Goal: Information Seeking & Learning: Learn about a topic

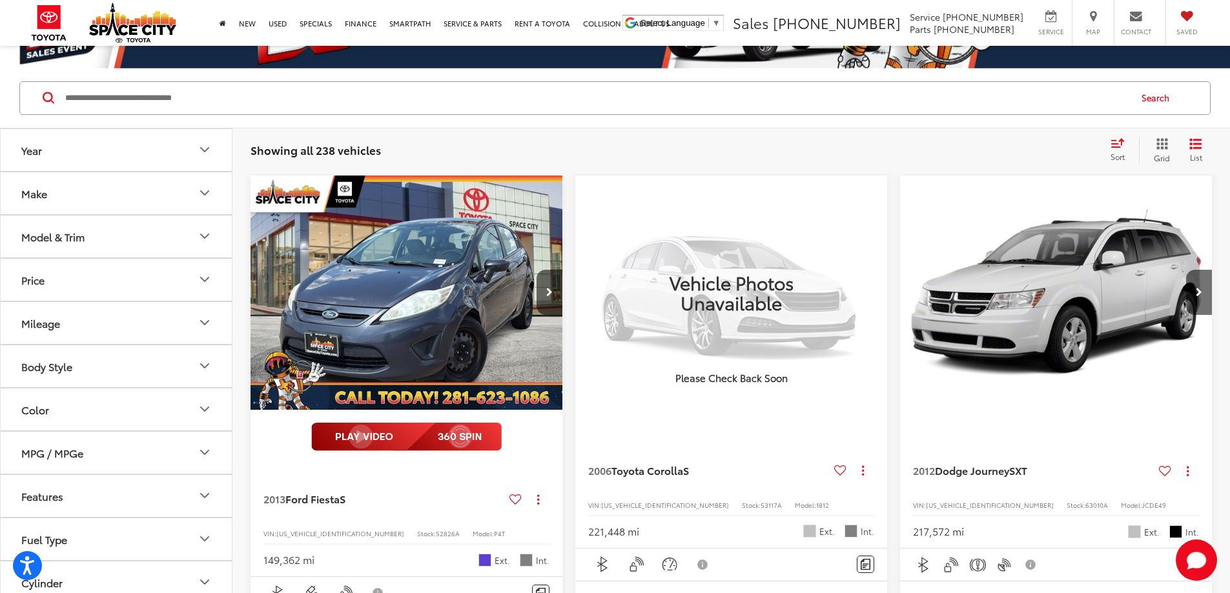
scroll to position [92, 0]
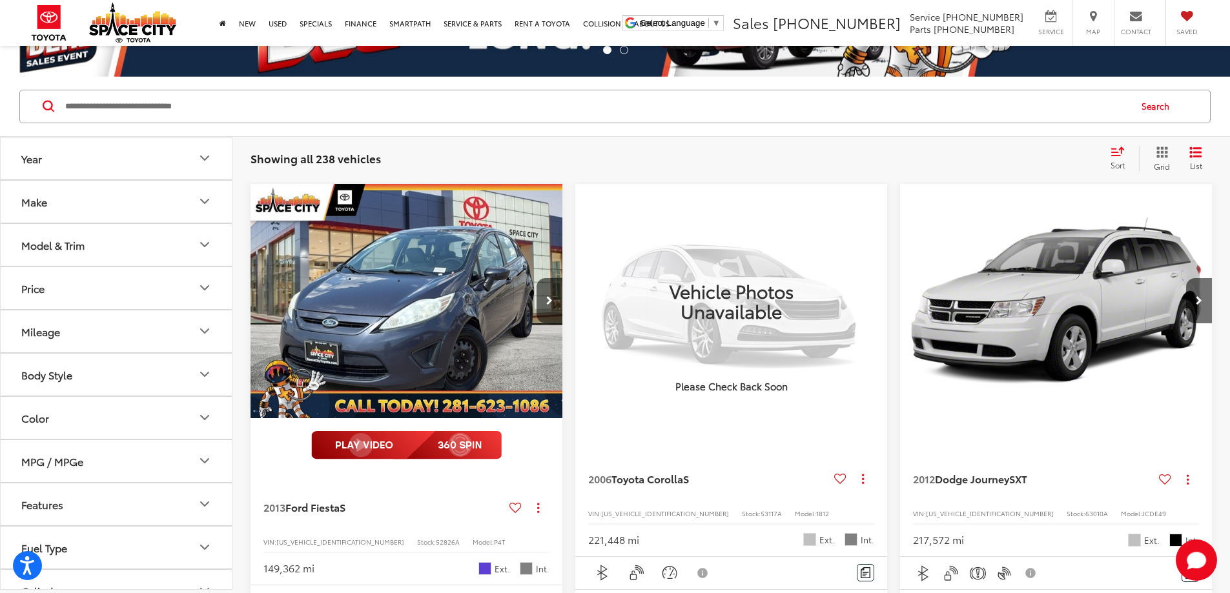
click at [176, 198] on button "Make" at bounding box center [117, 202] width 232 height 42
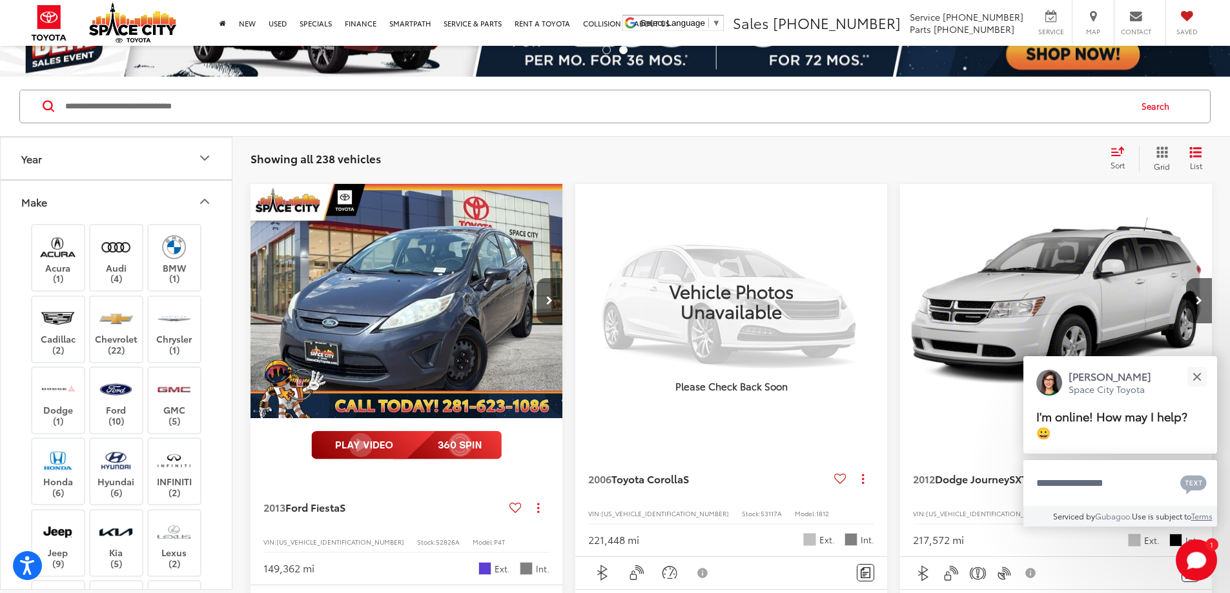
click at [159, 163] on button "Year" at bounding box center [117, 159] width 232 height 42
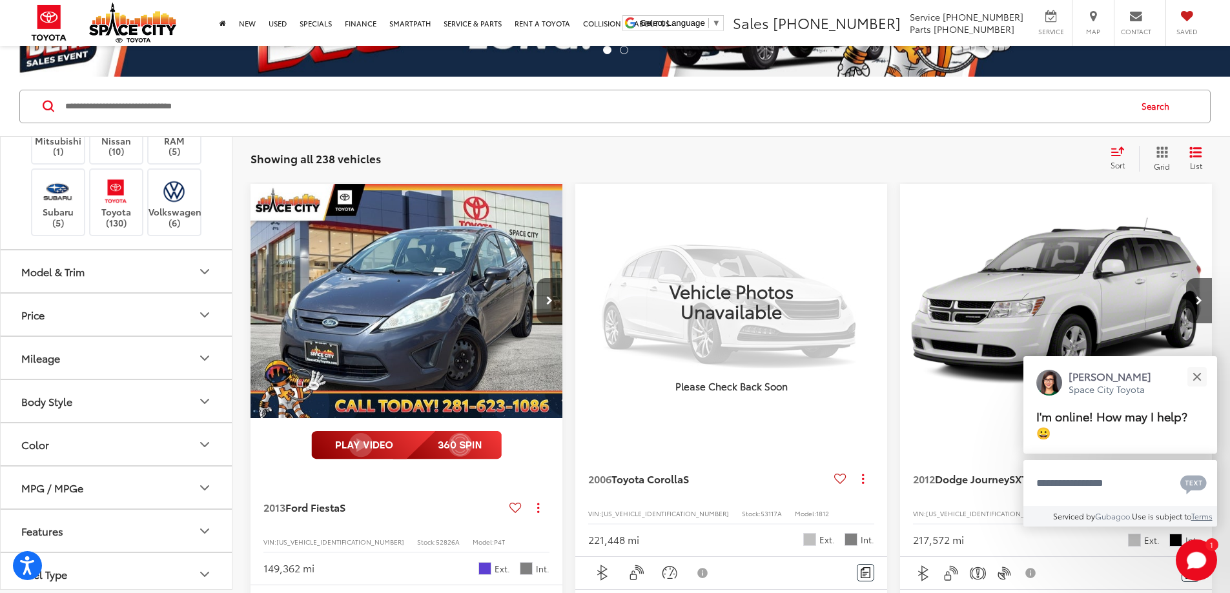
scroll to position [646, 0]
click at [101, 273] on button "Model & Trim" at bounding box center [117, 271] width 232 height 42
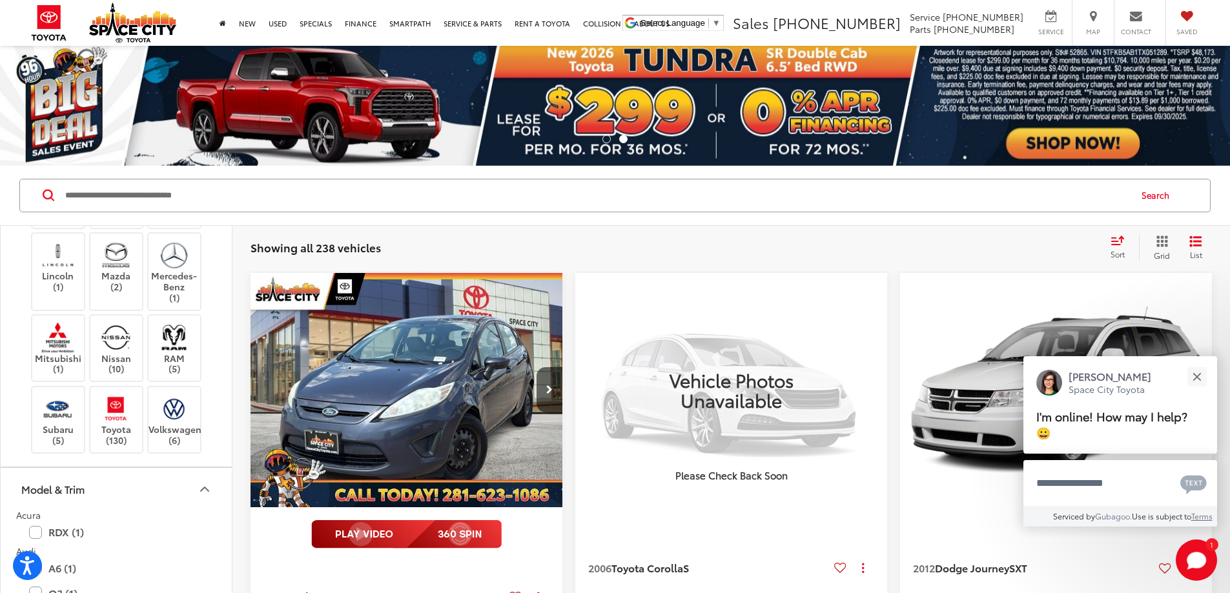
scroll to position [0, 0]
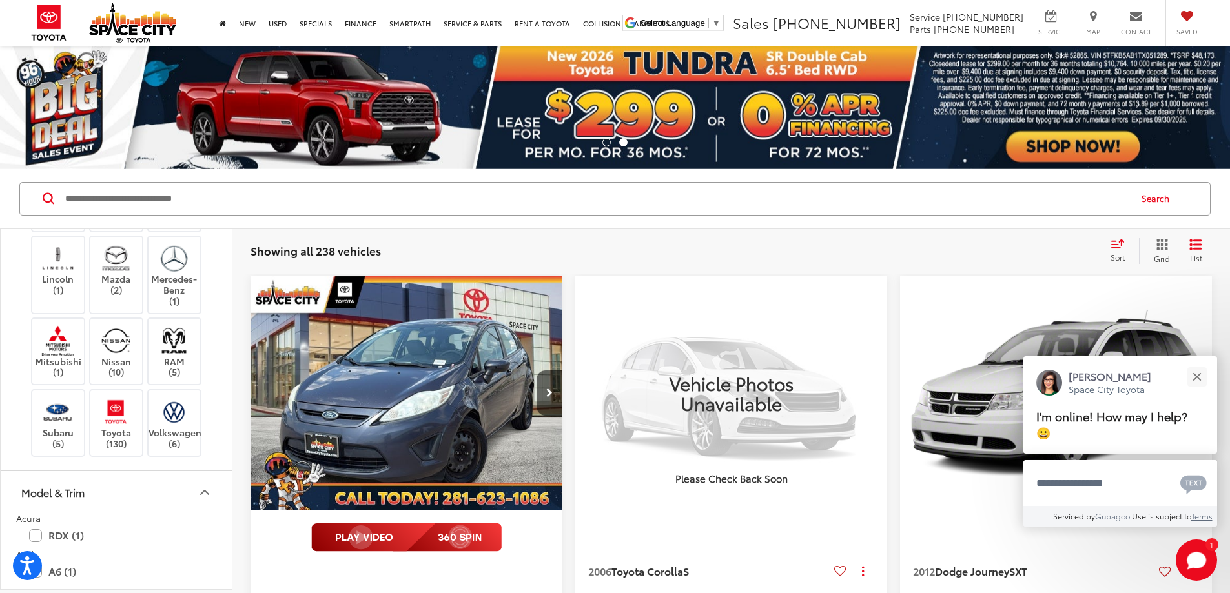
click at [167, 196] on input "Search by Make, Model, or Keyword" at bounding box center [597, 198] width 1066 height 31
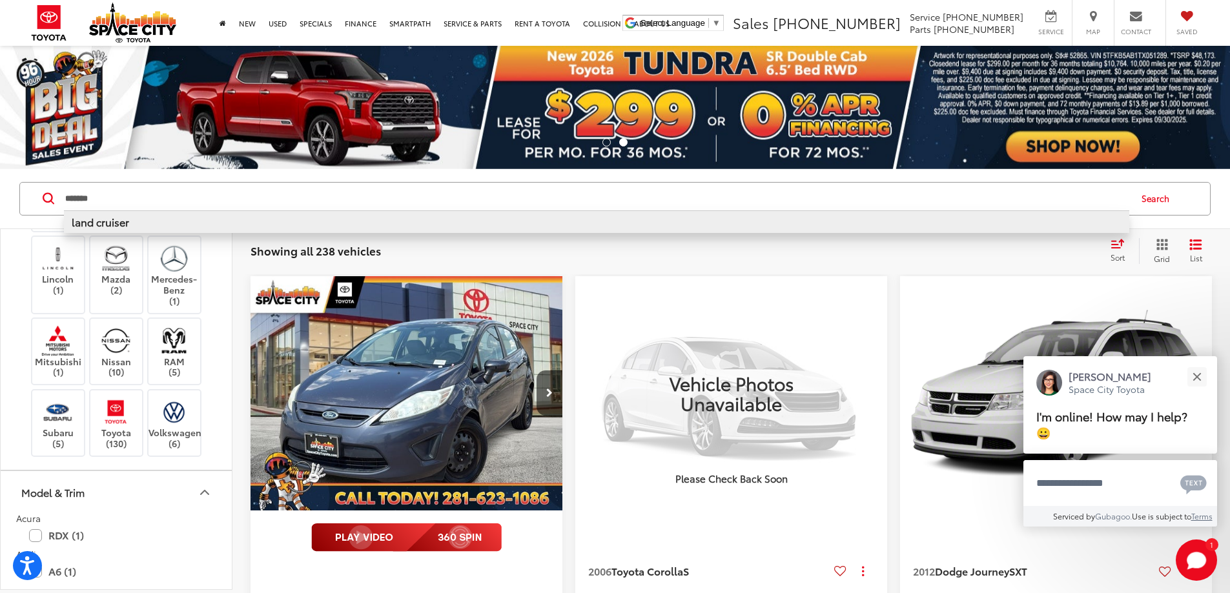
click at [159, 223] on li "land cruiser" at bounding box center [597, 222] width 1066 height 23
type input "**********"
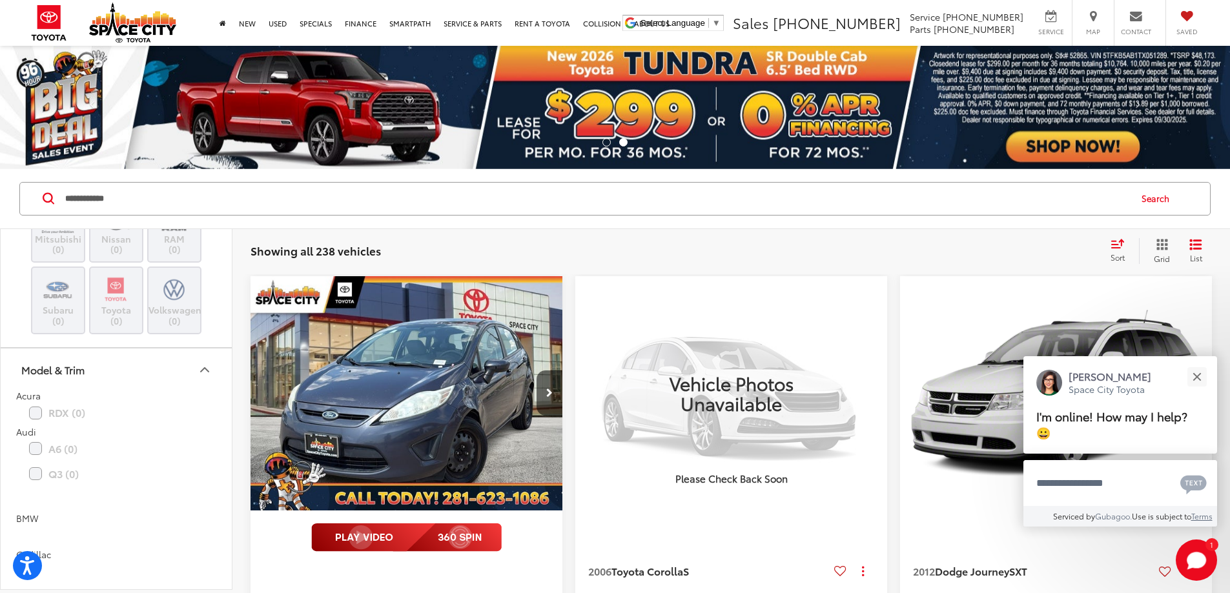
scroll to position [394, 0]
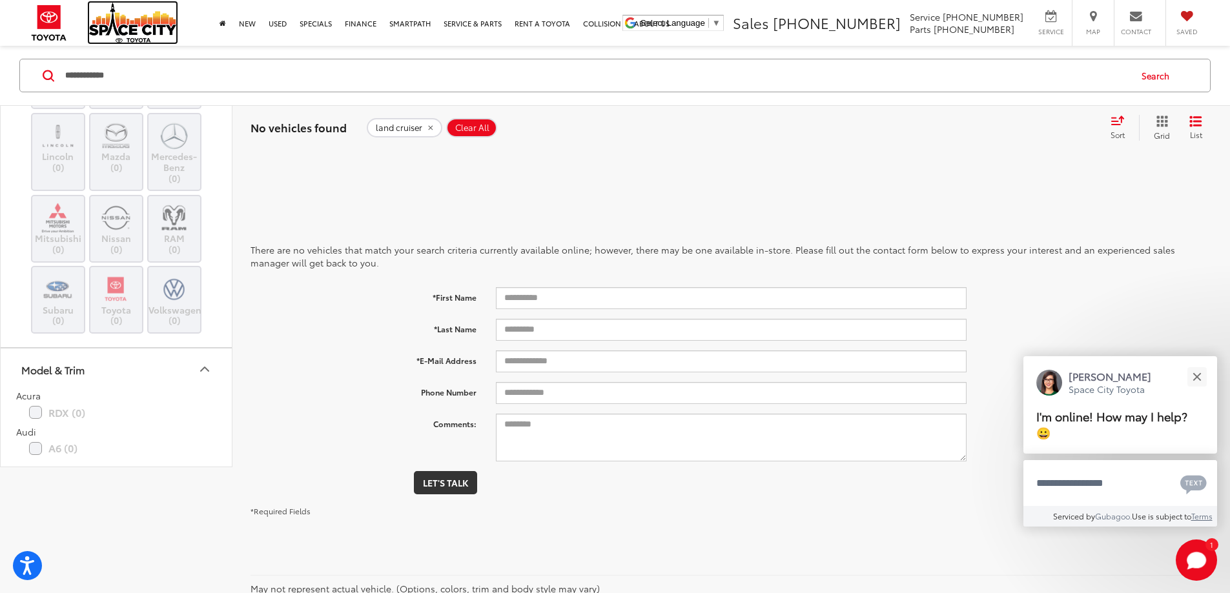
click at [128, 24] on img at bounding box center [132, 23] width 87 height 40
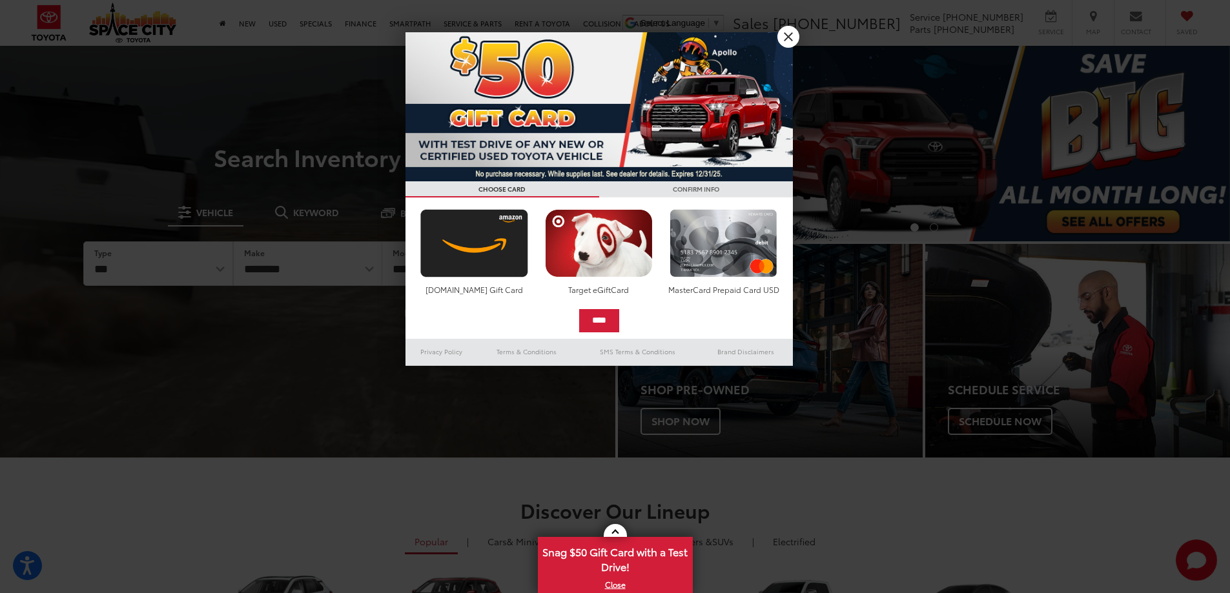
click at [245, 25] on div at bounding box center [615, 296] width 1230 height 593
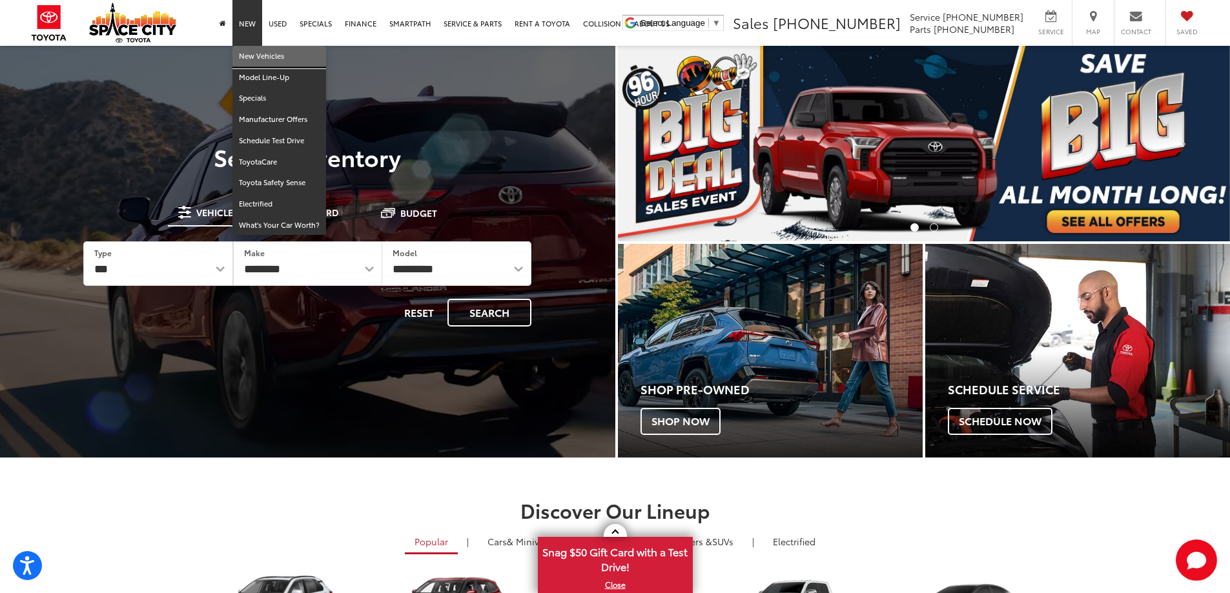
click at [259, 56] on link "New Vehicles" at bounding box center [279, 56] width 94 height 21
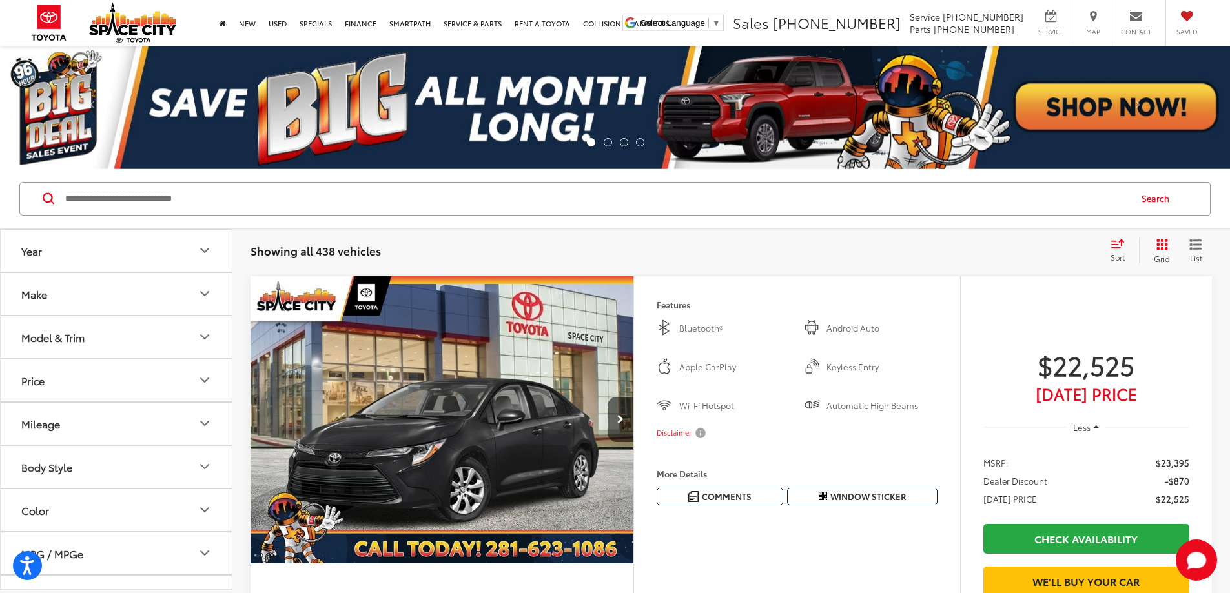
click at [141, 298] on button "Make" at bounding box center [117, 294] width 232 height 42
click at [76, 349] on label "Toyota (438)" at bounding box center [58, 350] width 52 height 52
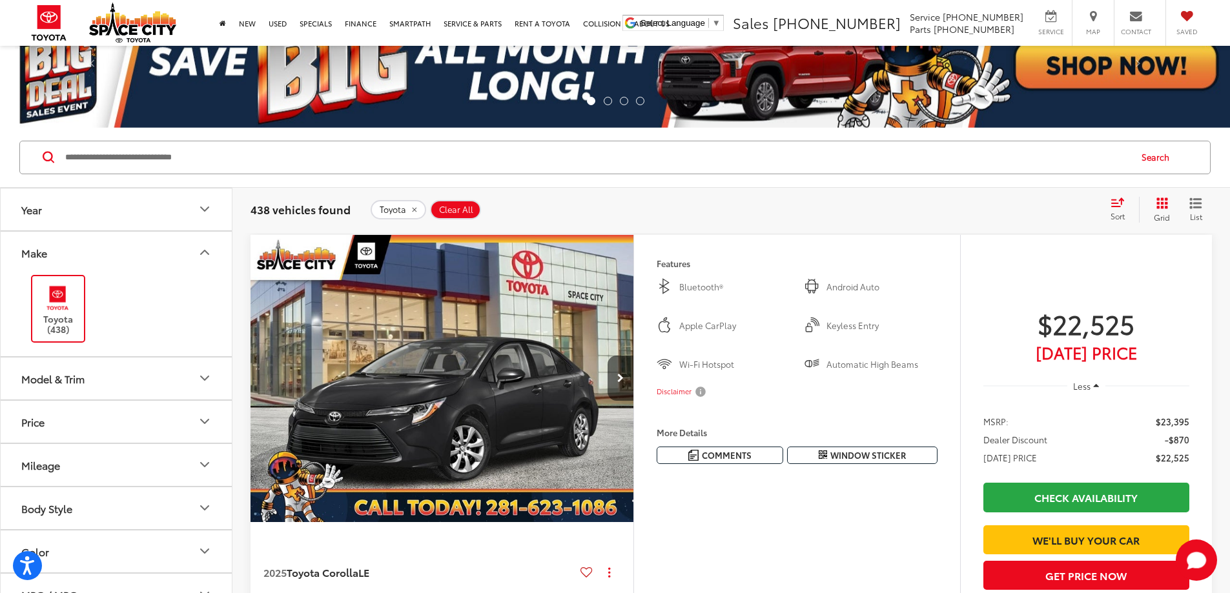
scroll to position [65, 0]
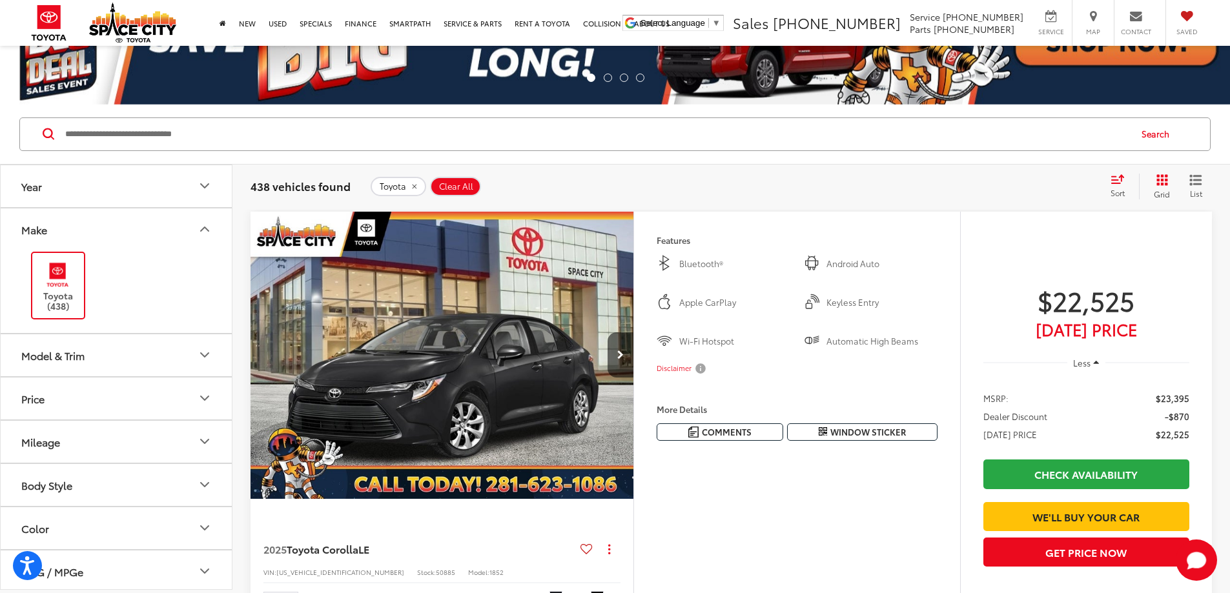
click at [194, 349] on button "Model & Trim" at bounding box center [117, 356] width 232 height 42
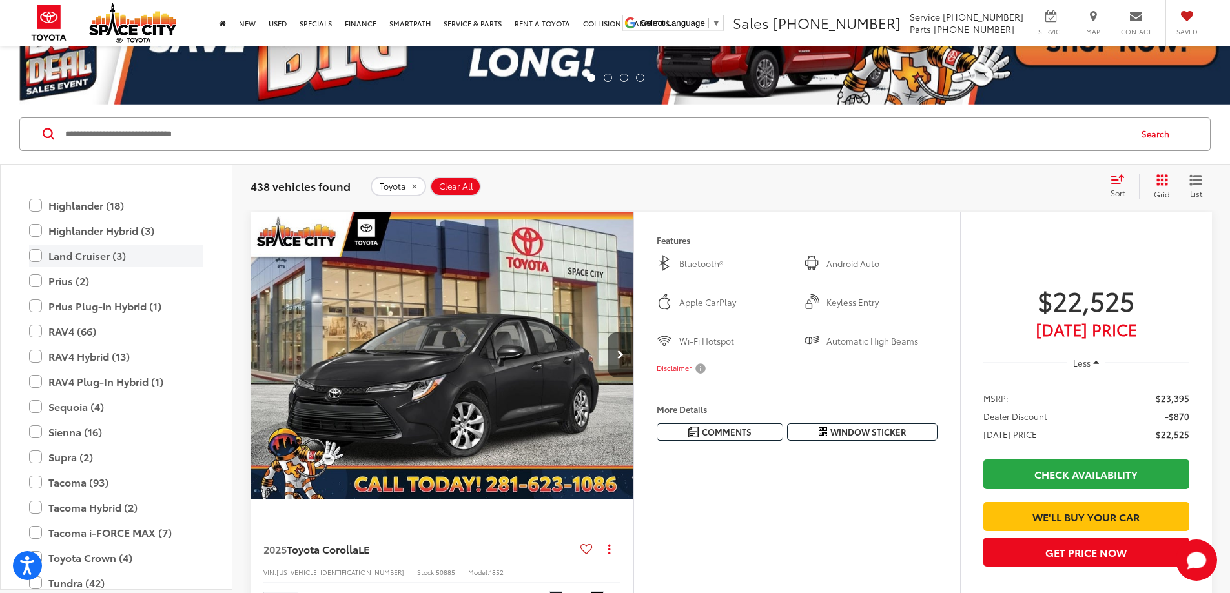
scroll to position [509, 0]
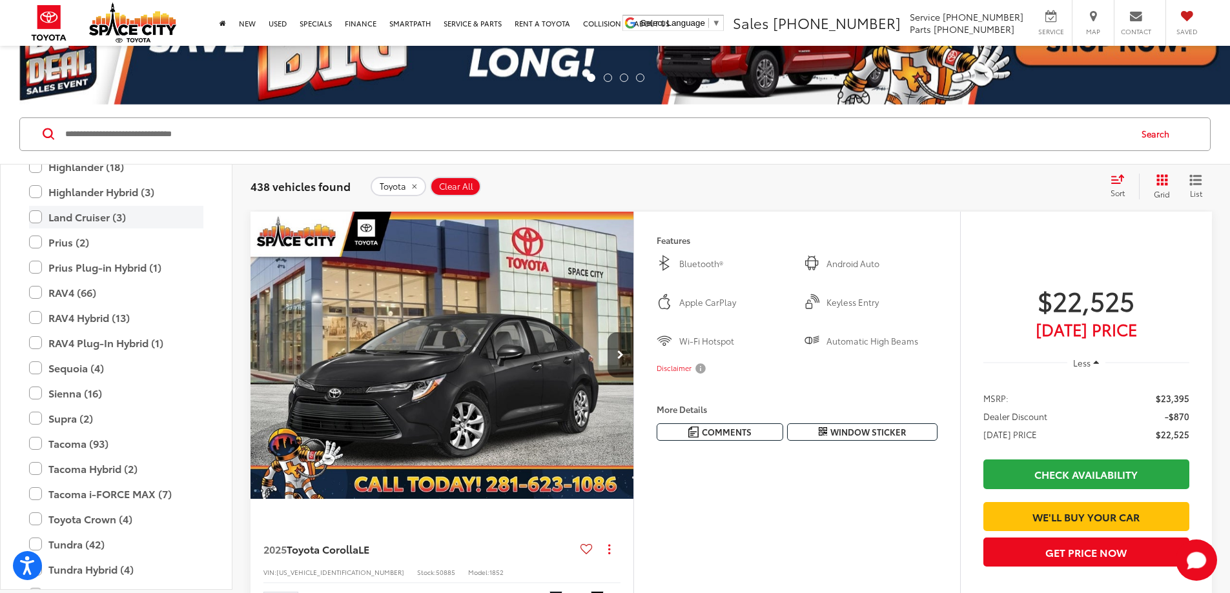
click at [34, 210] on label "Land Cruiser (3)" at bounding box center [116, 217] width 174 height 23
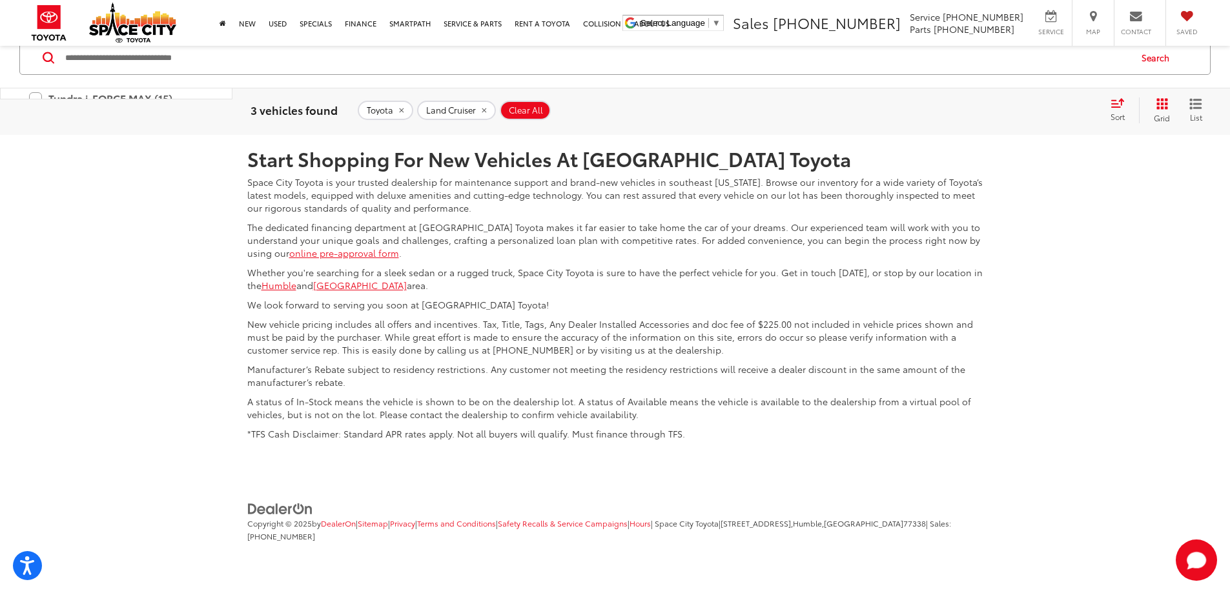
scroll to position [1906, 0]
